Goal: Transaction & Acquisition: Purchase product/service

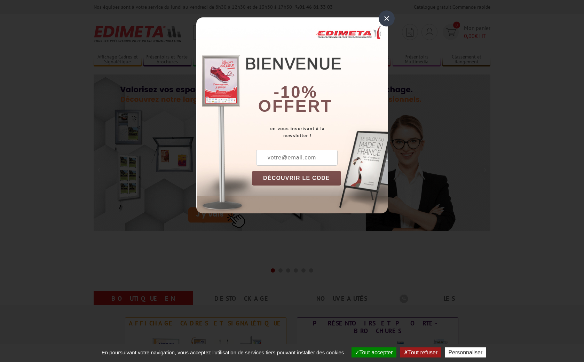
click at [388, 26] on div "×" at bounding box center [386, 18] width 16 height 16
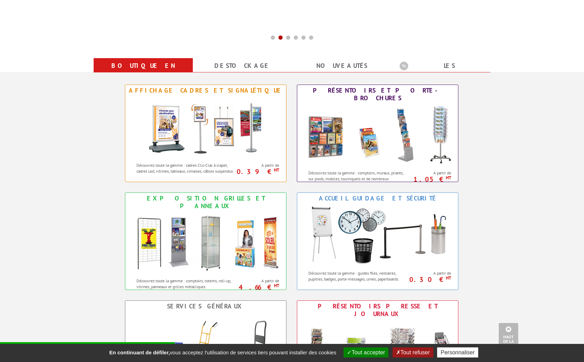
scroll to position [234, 0]
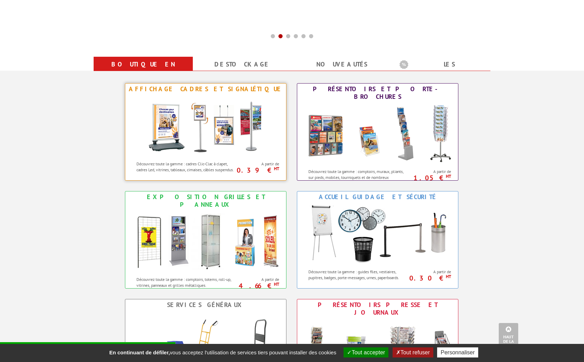
click at [218, 131] on img at bounding box center [205, 126] width 129 height 63
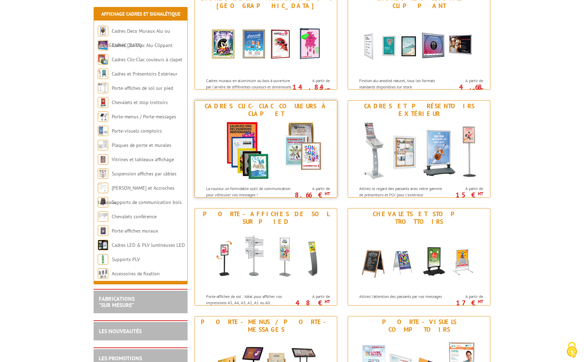
scroll to position [127, 0]
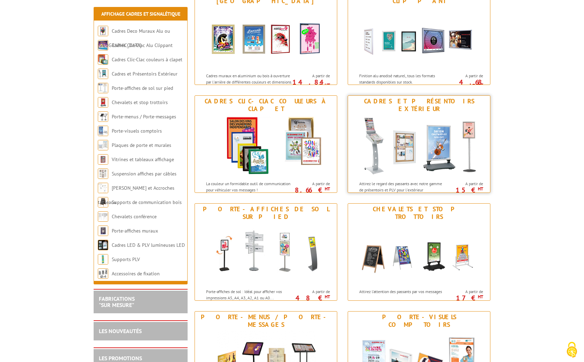
click at [442, 153] on img at bounding box center [418, 145] width 129 height 63
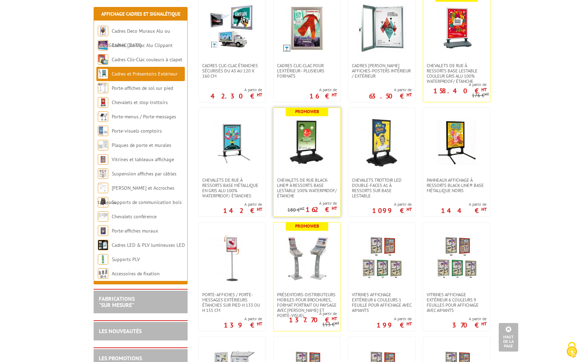
scroll to position [211, 0]
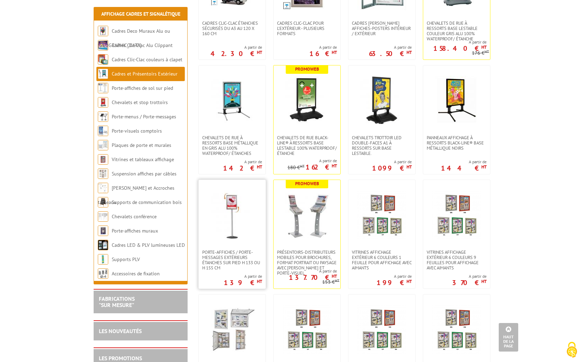
click at [250, 217] on img at bounding box center [232, 214] width 49 height 49
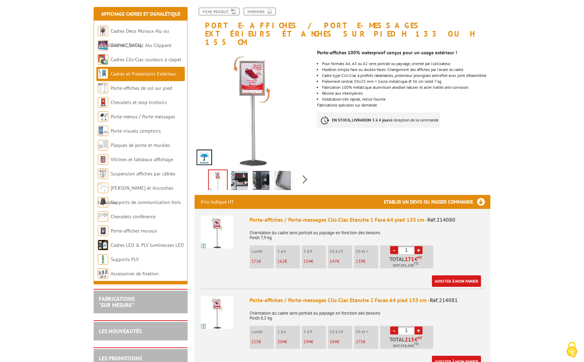
scroll to position [93, 0]
click at [264, 259] on p "171 €" at bounding box center [262, 261] width 23 height 5
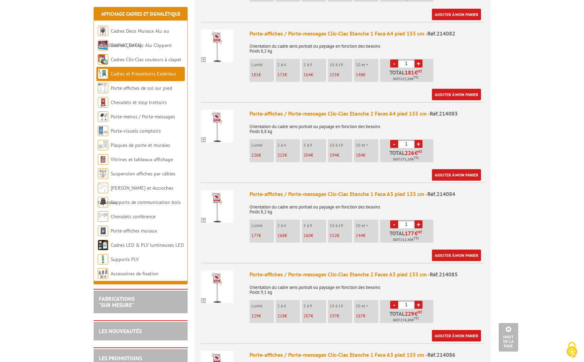
scroll to position [448, 0]
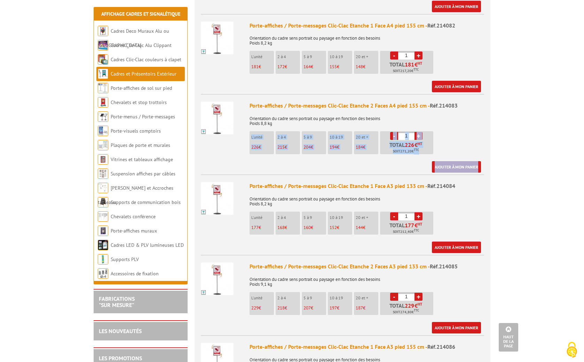
drag, startPoint x: 264, startPoint y: 154, endPoint x: 261, endPoint y: 131, distance: 23.5
click at [261, 131] on ul "Porte-affiches / Porte-messages Clic-Clac Etanche 1 Face A4 pied 133 cm - Réf.2…" at bounding box center [342, 335] width 296 height 963
click at [252, 144] on span "226" at bounding box center [254, 147] width 7 height 6
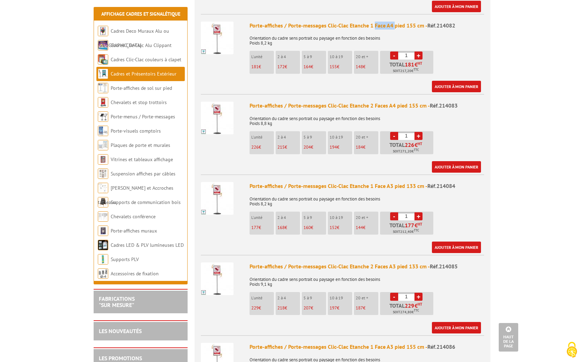
drag, startPoint x: 373, startPoint y: 8, endPoint x: 393, endPoint y: 7, distance: 19.9
click at [230, 55] on li "Porte-affiches / Porte-messages Clic-Clac Etanche 1 Face A4 pied 155 cm - Réf.2…" at bounding box center [342, 53] width 283 height 79
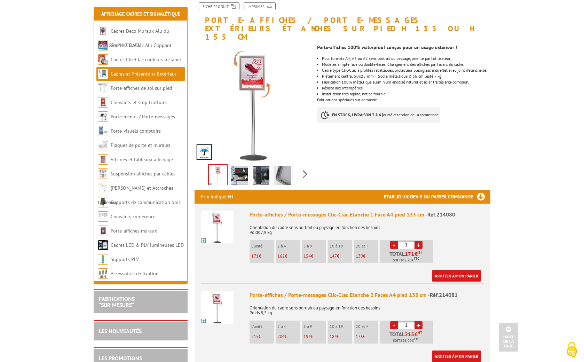
scroll to position [92, 0]
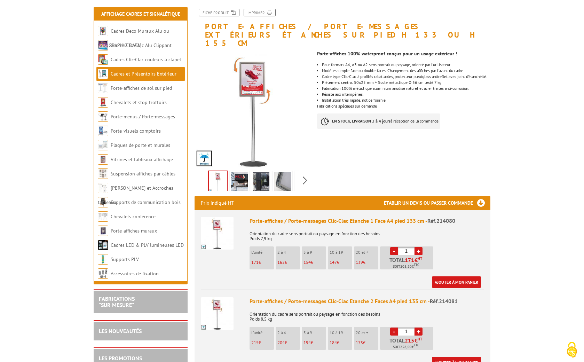
click at [232, 172] on img at bounding box center [239, 183] width 17 height 22
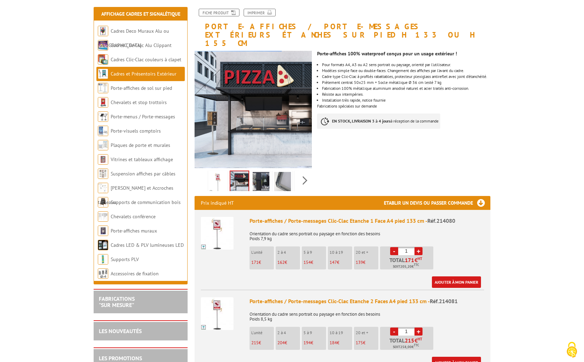
click at [263, 172] on img at bounding box center [261, 183] width 17 height 22
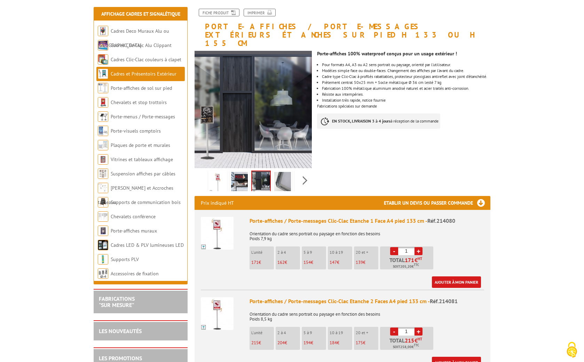
click at [287, 172] on img at bounding box center [282, 183] width 17 height 22
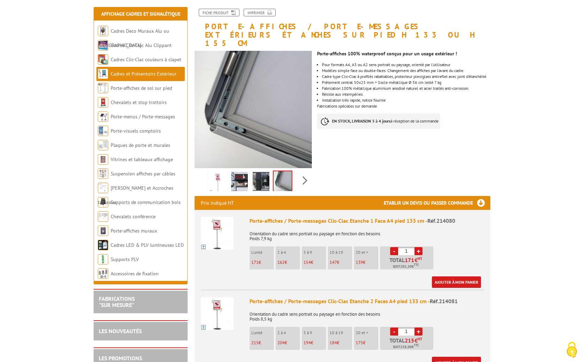
click at [224, 172] on img at bounding box center [217, 183] width 17 height 22
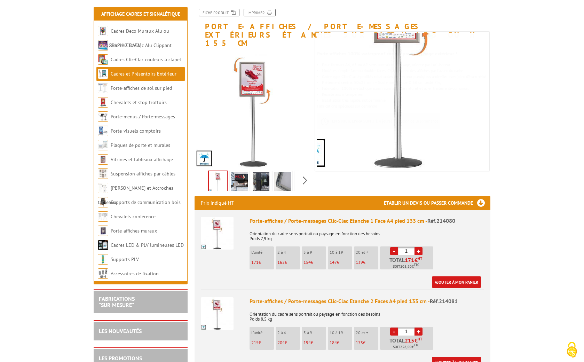
drag, startPoint x: 259, startPoint y: 105, endPoint x: 251, endPoint y: 152, distance: 47.6
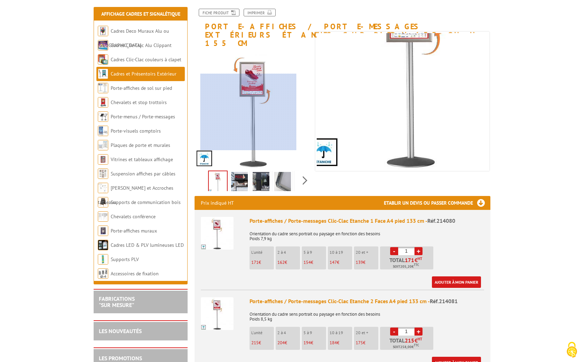
click at [248, 150] on div at bounding box center [248, 112] width 96 height 77
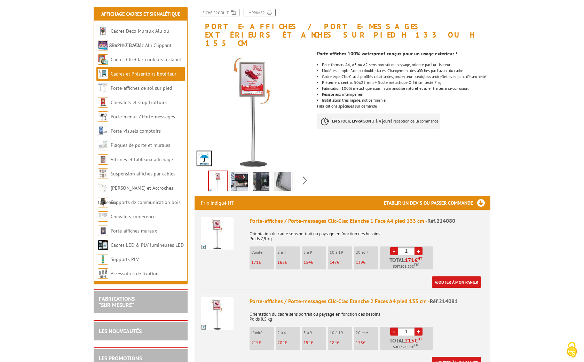
drag, startPoint x: 385, startPoint y: 121, endPoint x: 462, endPoint y: 147, distance: 81.6
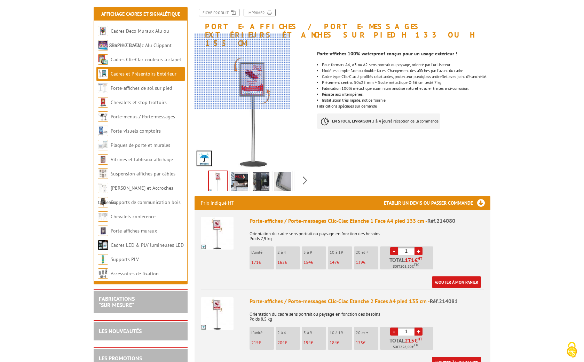
drag, startPoint x: 253, startPoint y: 69, endPoint x: 242, endPoint y: 71, distance: 10.9
click at [242, 71] on div at bounding box center [242, 71] width 96 height 77
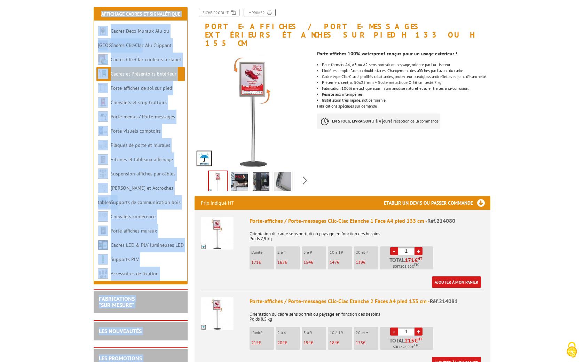
drag, startPoint x: 256, startPoint y: 68, endPoint x: 608, endPoint y: 159, distance: 362.8
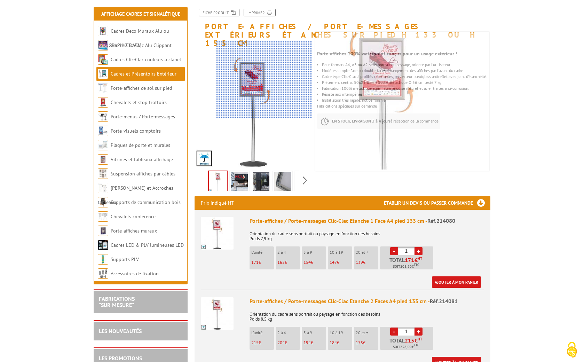
click at [271, 80] on div at bounding box center [264, 79] width 96 height 77
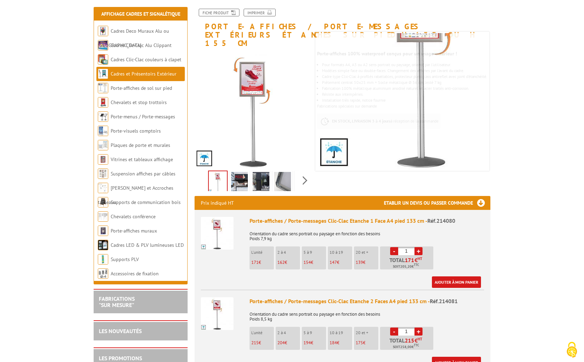
click at [221, 171] on img at bounding box center [218, 182] width 18 height 22
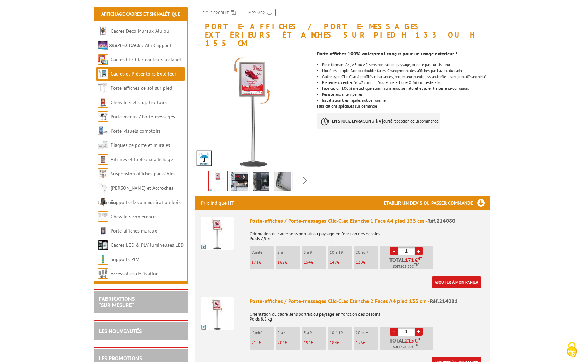
click at [217, 171] on img at bounding box center [218, 182] width 18 height 22
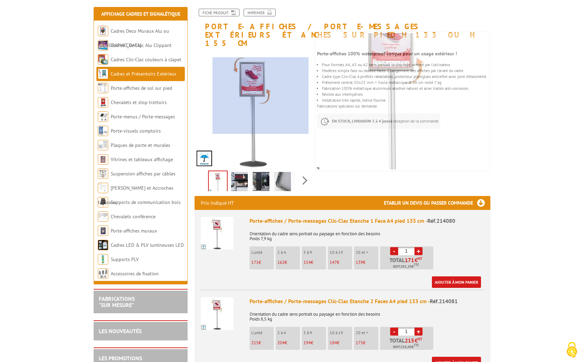
click at [261, 96] on div at bounding box center [261, 95] width 96 height 77
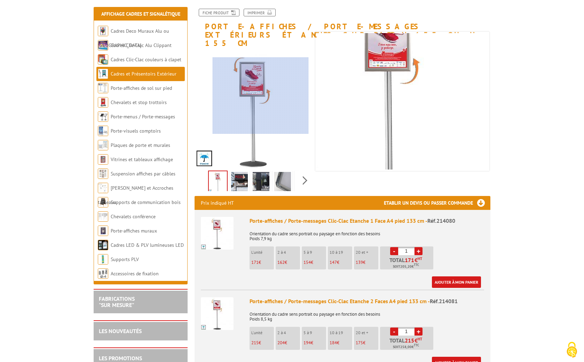
click at [261, 96] on div at bounding box center [261, 95] width 96 height 77
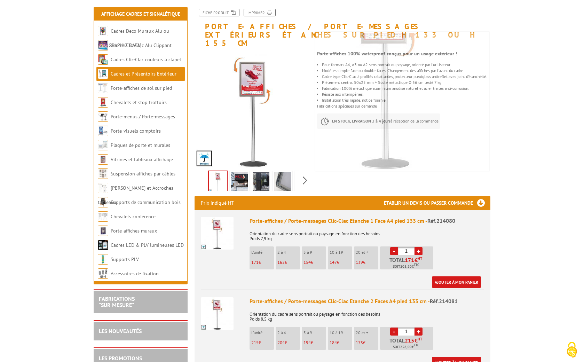
click at [406, 111] on img at bounding box center [385, 66] width 209 height 209
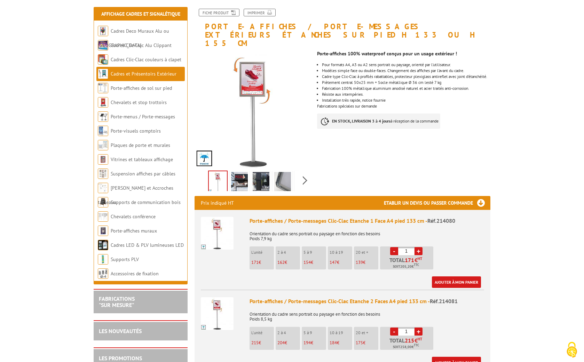
click at [406, 113] on p "EN STOCK, LIVRAISON 3 à 4 jours à réception de la commande" at bounding box center [378, 120] width 123 height 15
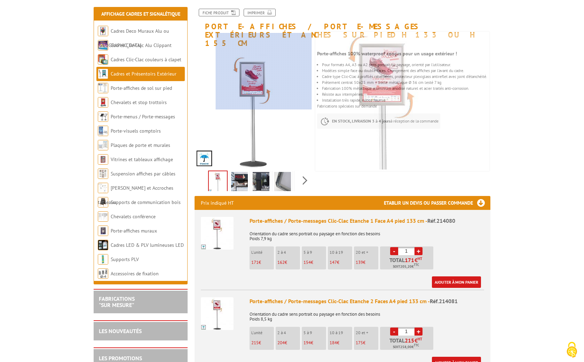
click at [270, 69] on div at bounding box center [264, 71] width 96 height 77
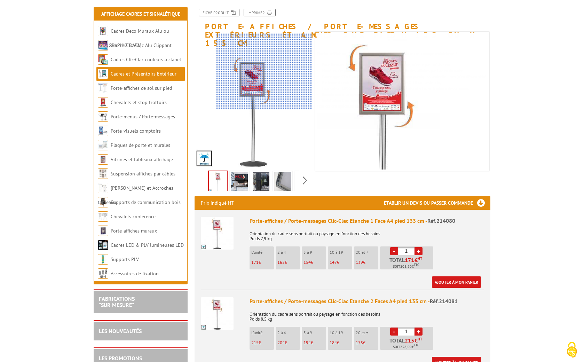
click at [270, 69] on div at bounding box center [264, 71] width 96 height 77
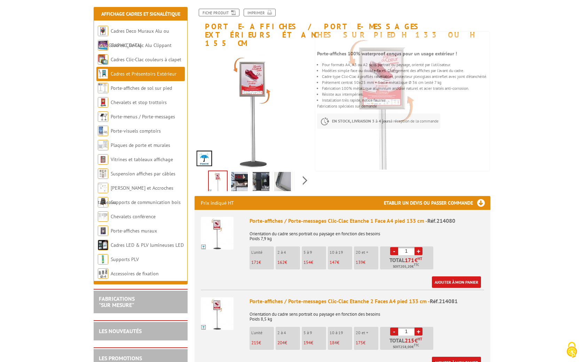
click at [366, 102] on img at bounding box center [383, 132] width 209 height 209
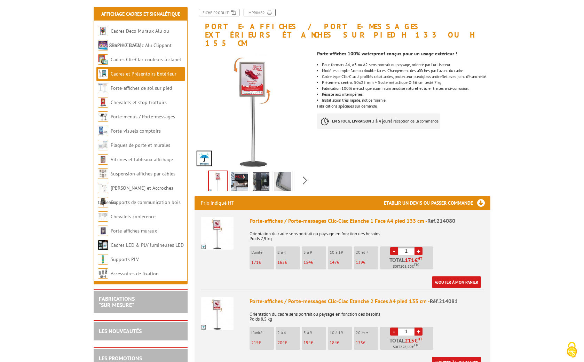
click at [366, 113] on p "EN STOCK, LIVRAISON 3 à 4 jours à réception de la commande" at bounding box center [378, 120] width 123 height 15
click at [365, 113] on p "EN STOCK, LIVRAISON 3 à 4 jours à réception de la commande" at bounding box center [378, 120] width 123 height 15
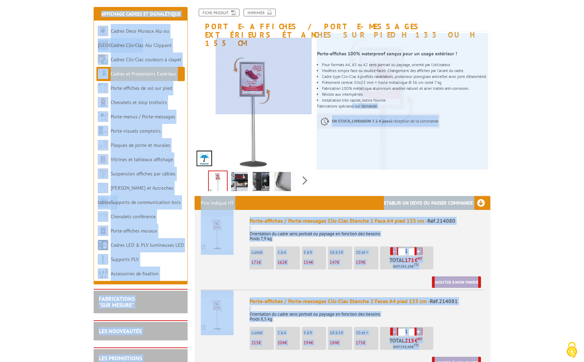
drag, startPoint x: 365, startPoint y: 102, endPoint x: 288, endPoint y: 76, distance: 80.8
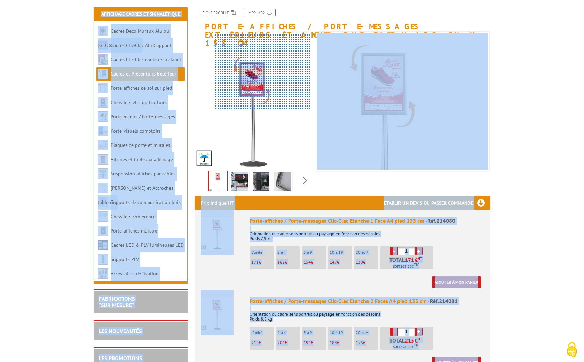
click at [263, 70] on div at bounding box center [263, 71] width 96 height 77
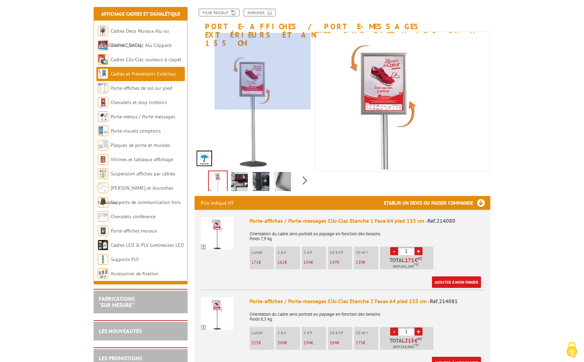
click at [263, 70] on div at bounding box center [263, 71] width 96 height 77
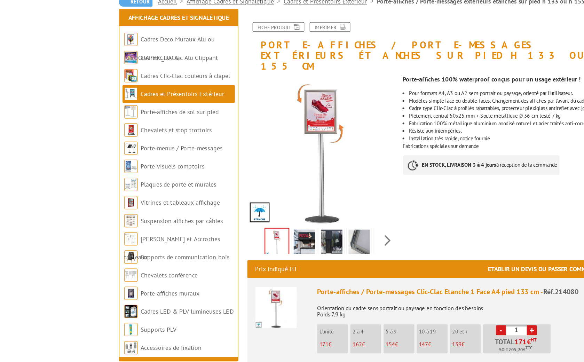
scroll to position [65, 0]
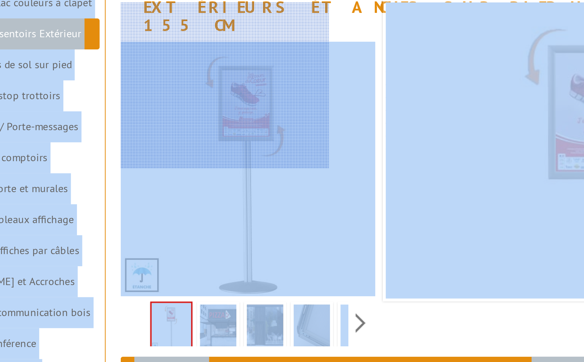
drag, startPoint x: 174, startPoint y: 4, endPoint x: 78, endPoint y: 21, distance: 97.2
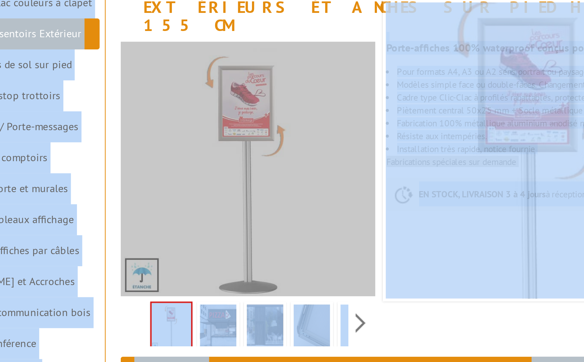
drag, startPoint x: 263, startPoint y: 69, endPoint x: 204, endPoint y: 24, distance: 74.2
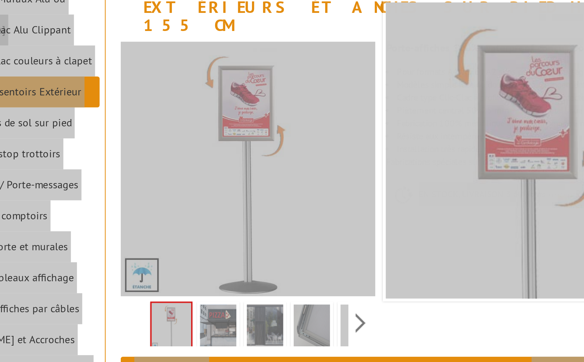
scroll to position [81, 0]
